Goal: Navigation & Orientation: Find specific page/section

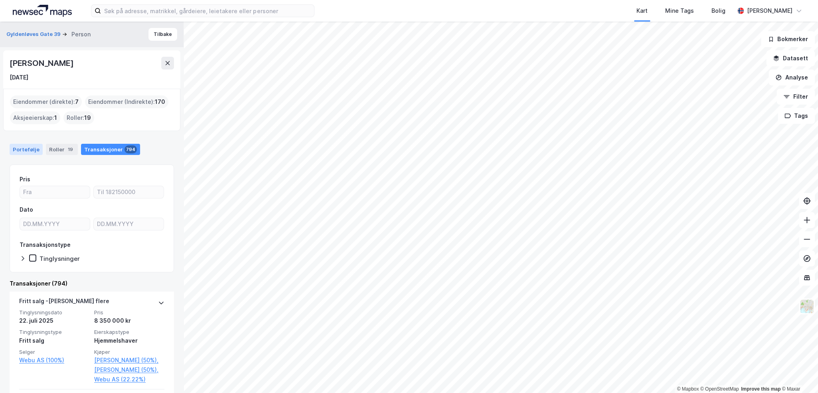
click at [29, 149] on div "Portefølje" at bounding box center [26, 149] width 33 height 11
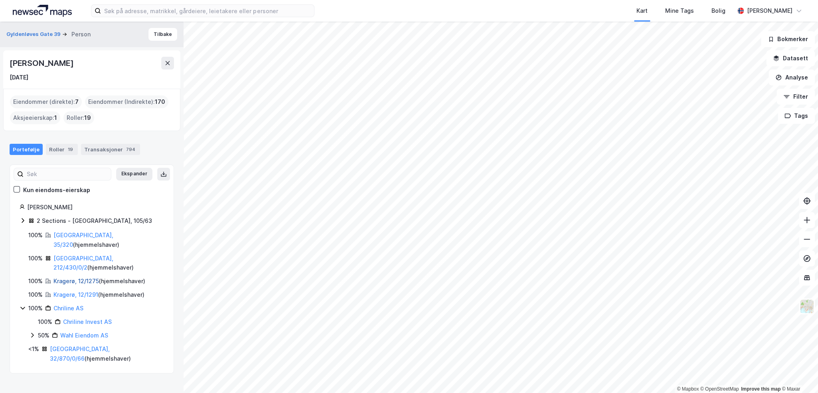
click at [63, 277] on link "Kragerø, 12/1275" at bounding box center [76, 280] width 46 height 7
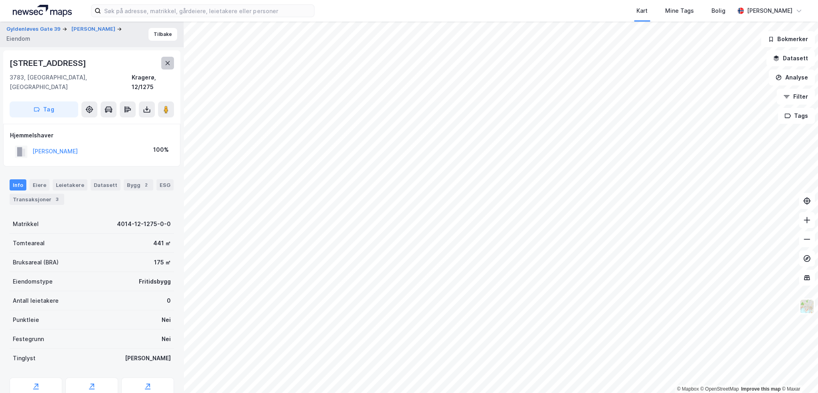
click at [168, 60] on icon at bounding box center [167, 63] width 6 height 6
